Goal: Information Seeking & Learning: Learn about a topic

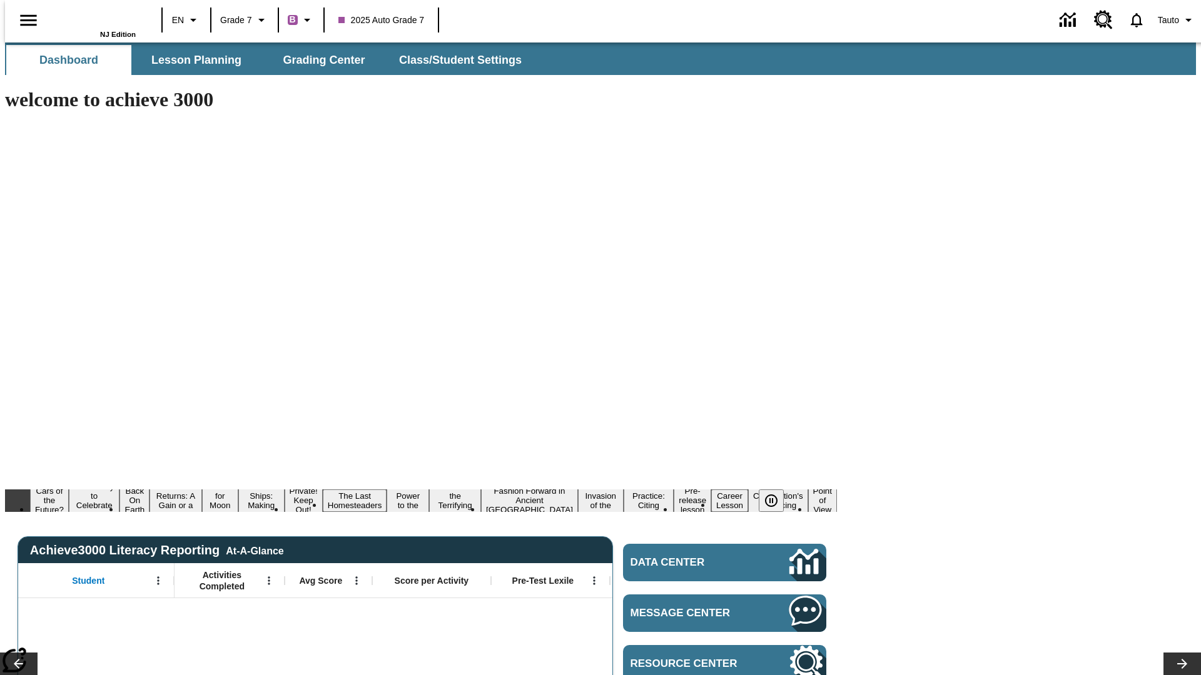
type input "-1"
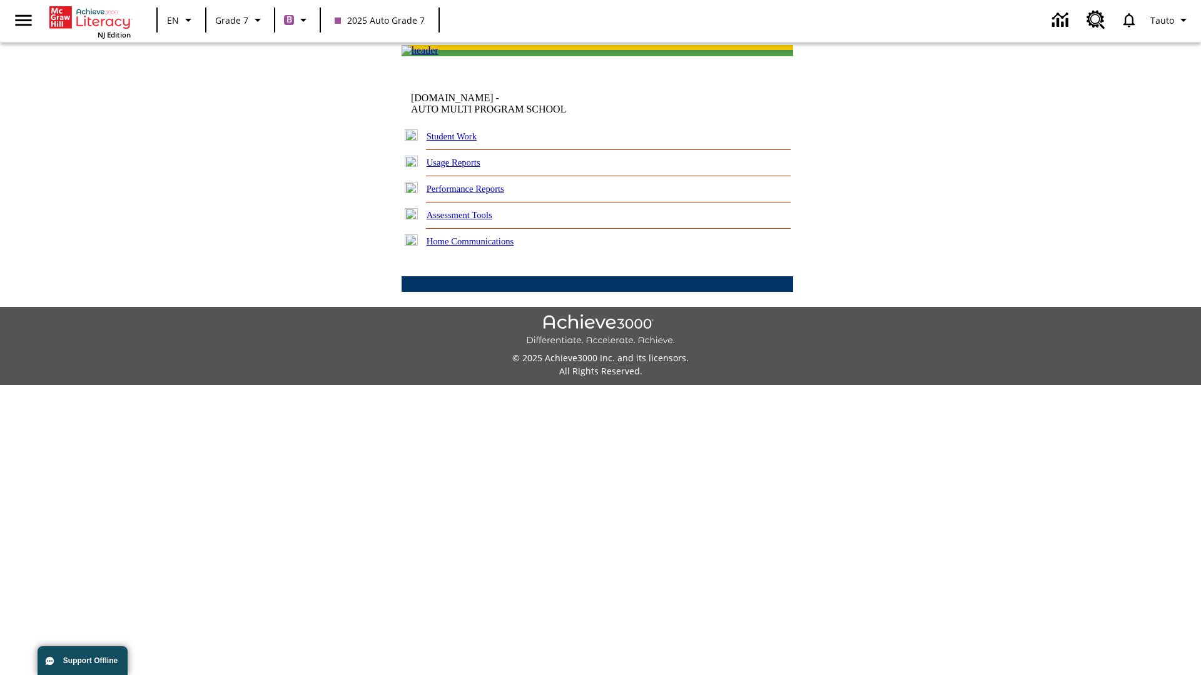
click at [478, 194] on link "Performance Reports" at bounding box center [466, 189] width 78 height 10
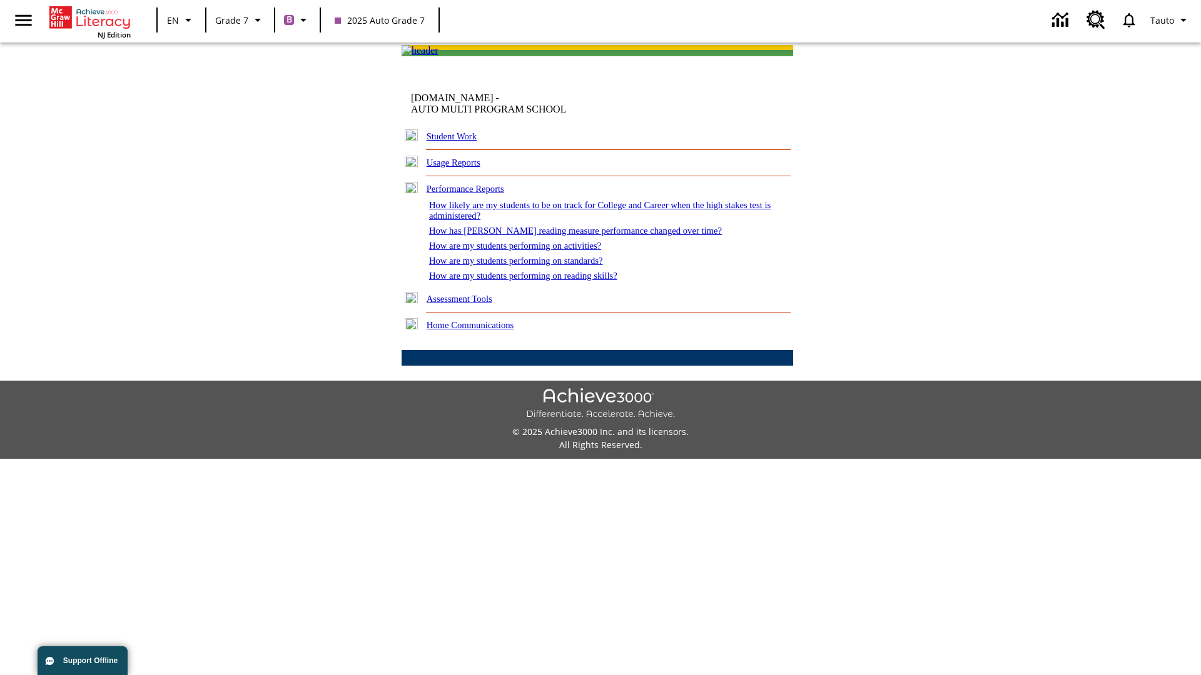
click at [569, 236] on link "How has [PERSON_NAME] reading measure performance changed over time?" at bounding box center [575, 231] width 293 height 10
